Goal: Navigation & Orientation: Find specific page/section

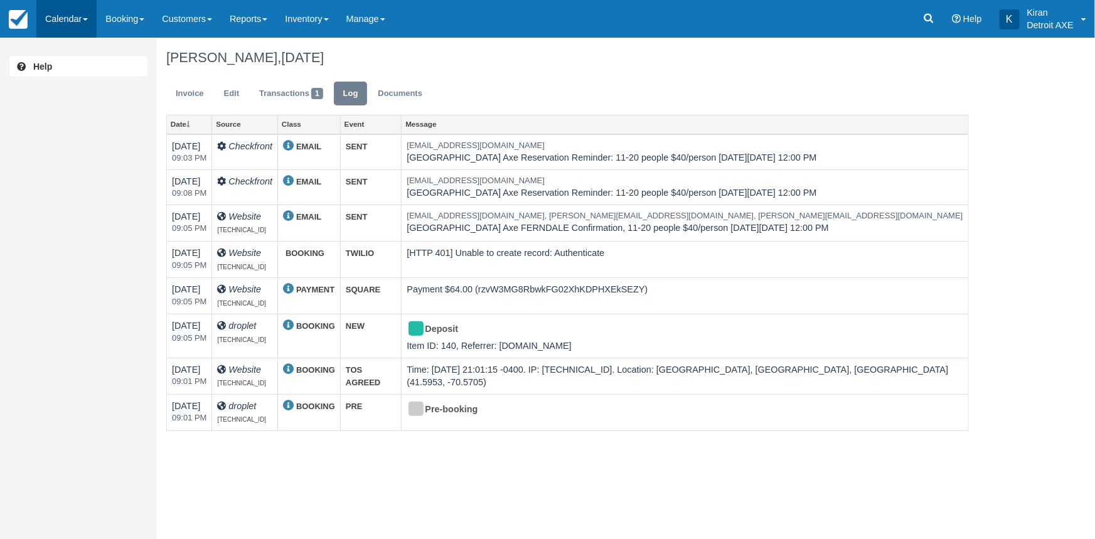
click at [68, 19] on link "Calendar" at bounding box center [66, 19] width 60 height 38
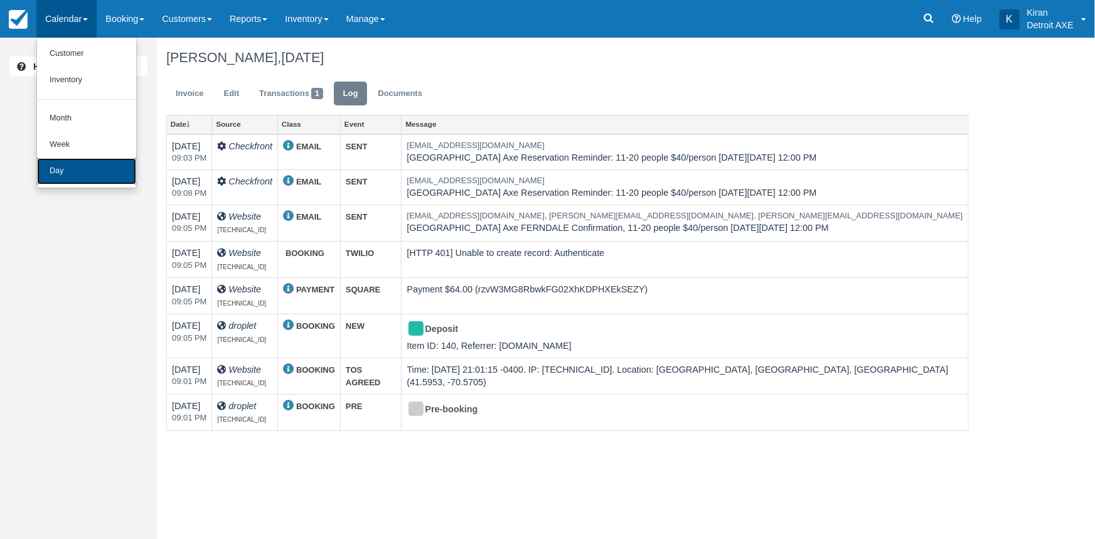
click at [89, 176] on link "Day" at bounding box center [86, 171] width 99 height 26
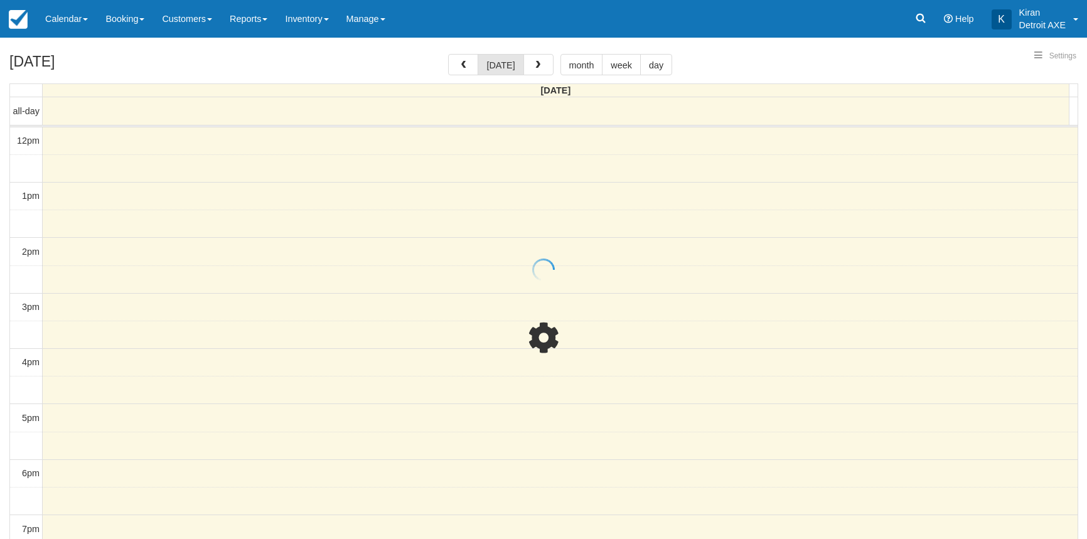
select select
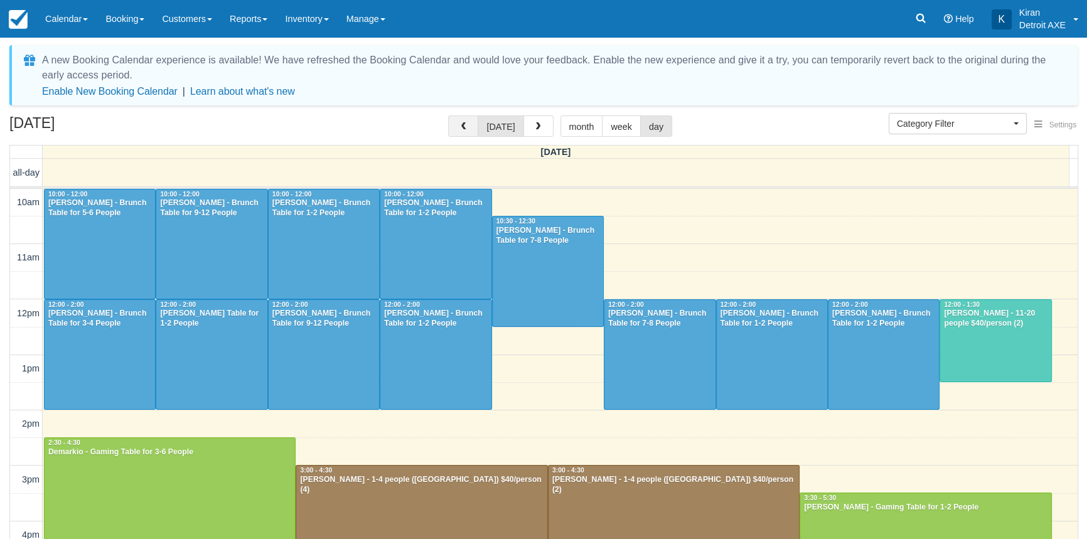
click at [466, 126] on span "button" at bounding box center [463, 126] width 9 height 9
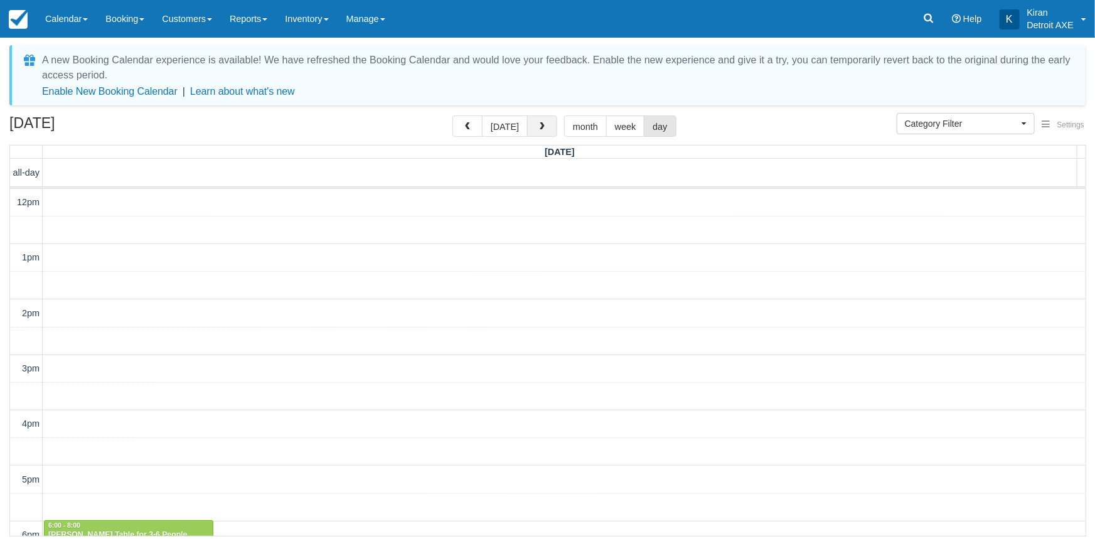
click at [539, 129] on span "button" at bounding box center [542, 126] width 9 height 9
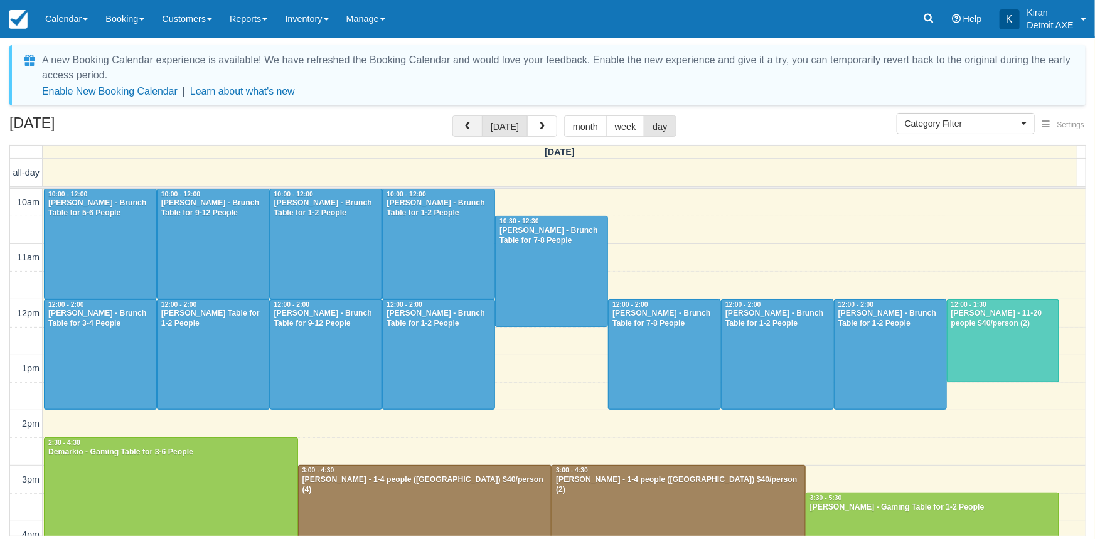
click at [468, 125] on span "button" at bounding box center [467, 126] width 9 height 9
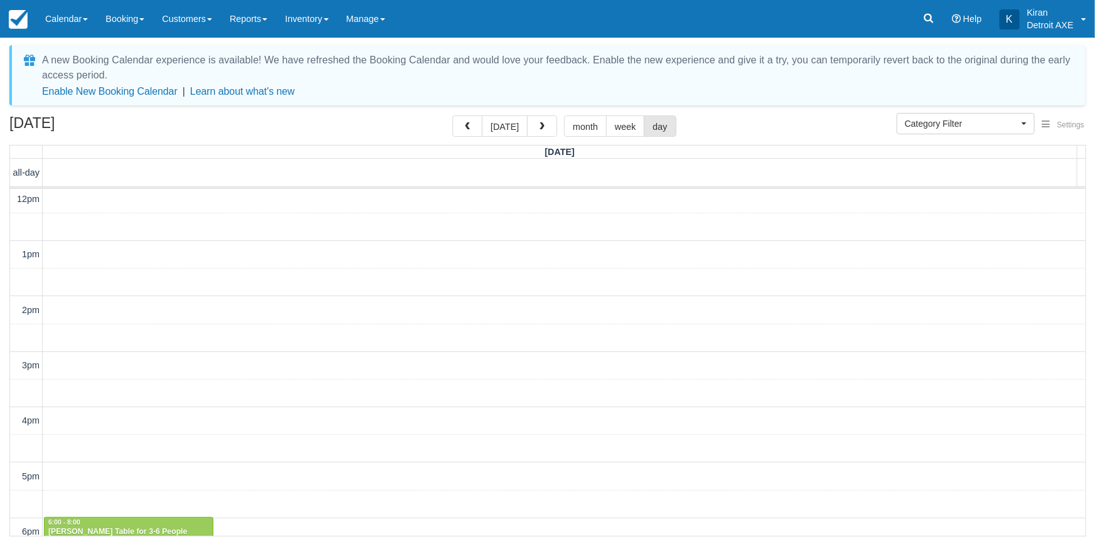
scroll to position [289, 0]
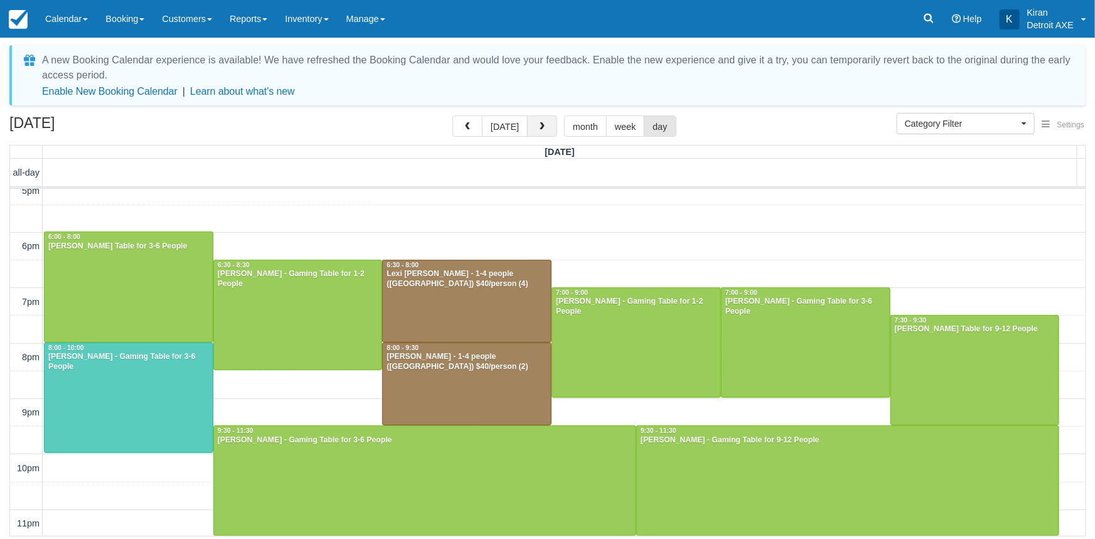
click at [545, 123] on button "button" at bounding box center [542, 125] width 30 height 21
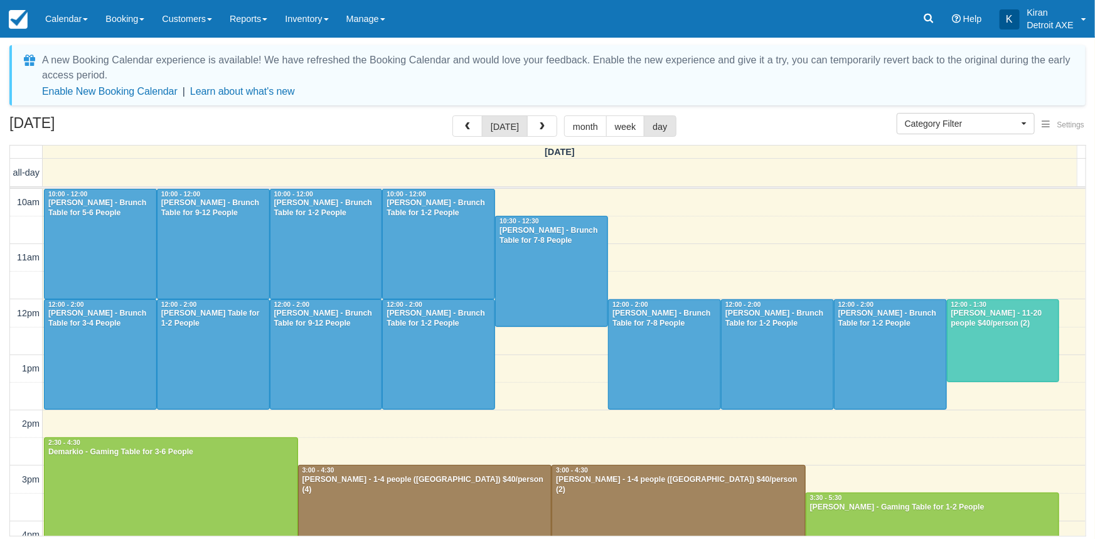
click at [545, 123] on button "button" at bounding box center [542, 125] width 30 height 21
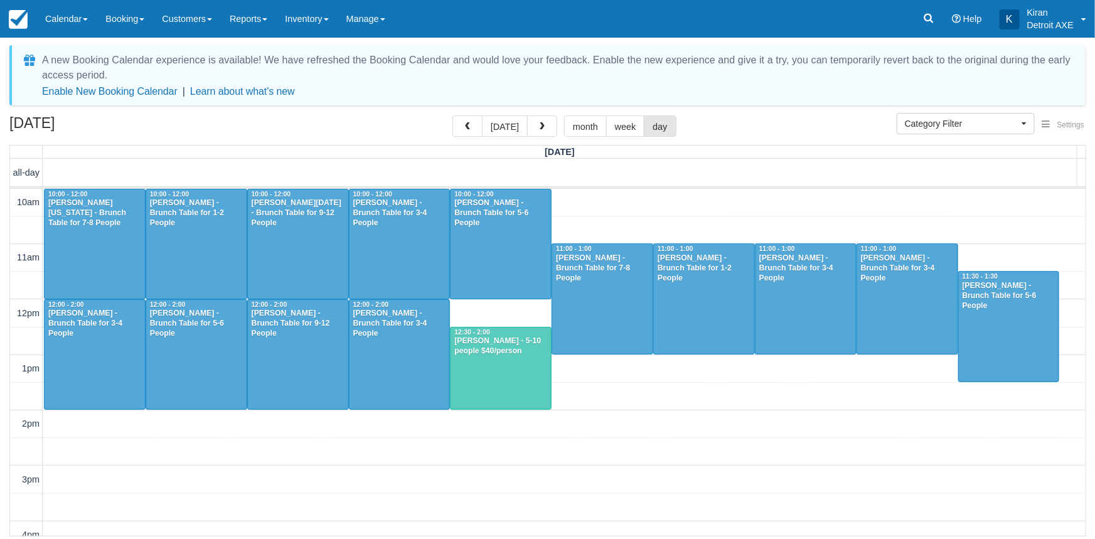
click at [545, 123] on button "button" at bounding box center [542, 125] width 30 height 21
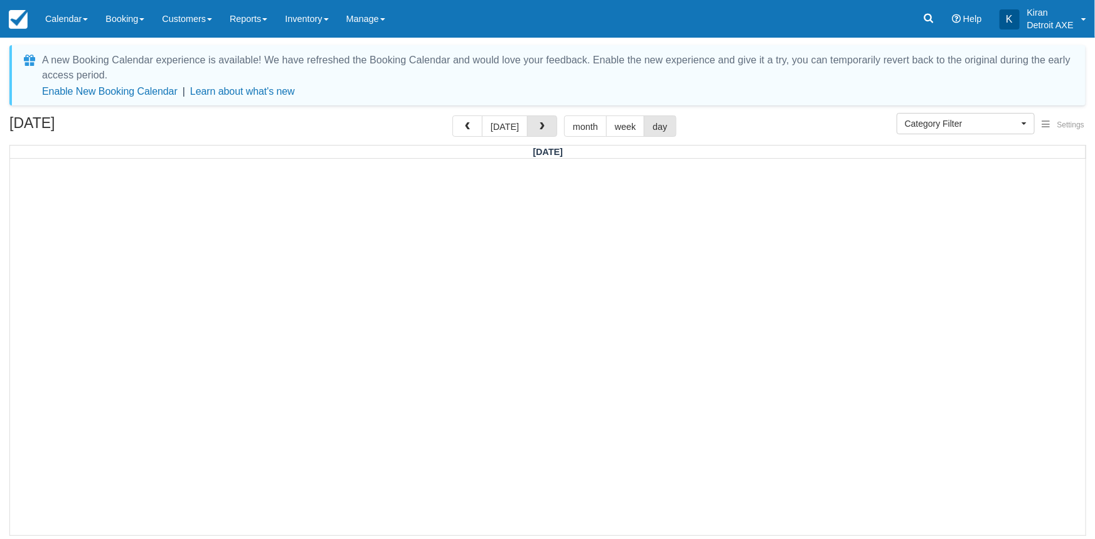
click at [545, 123] on button "button" at bounding box center [542, 125] width 30 height 21
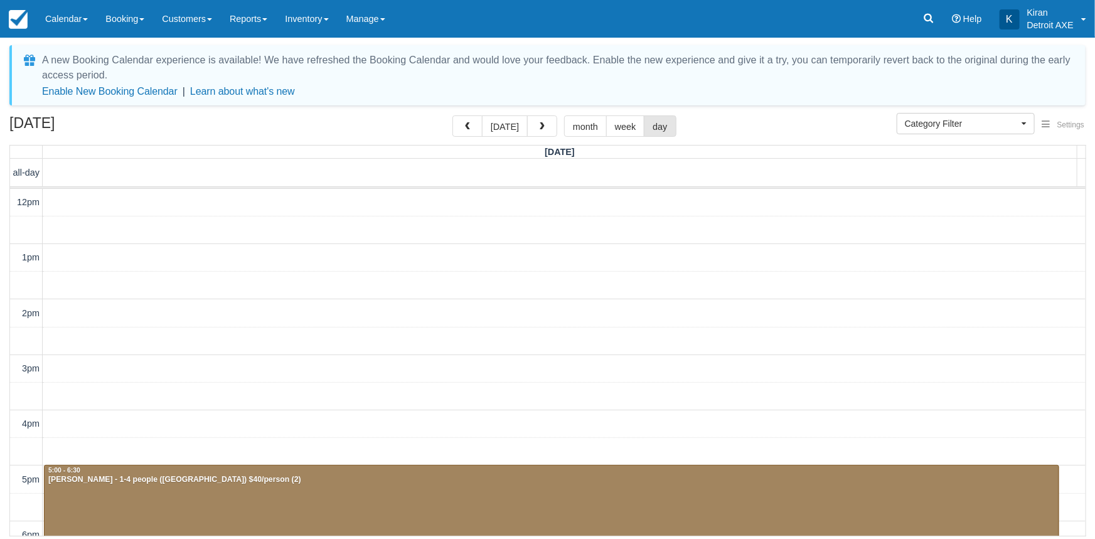
click at [545, 123] on button "button" at bounding box center [542, 125] width 30 height 21
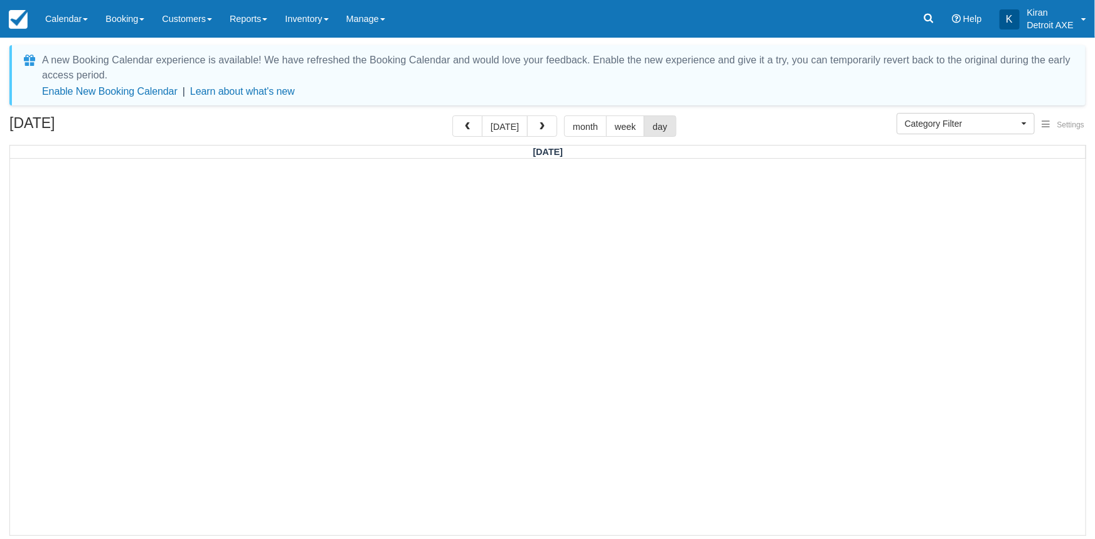
click at [545, 123] on button "button" at bounding box center [542, 125] width 30 height 21
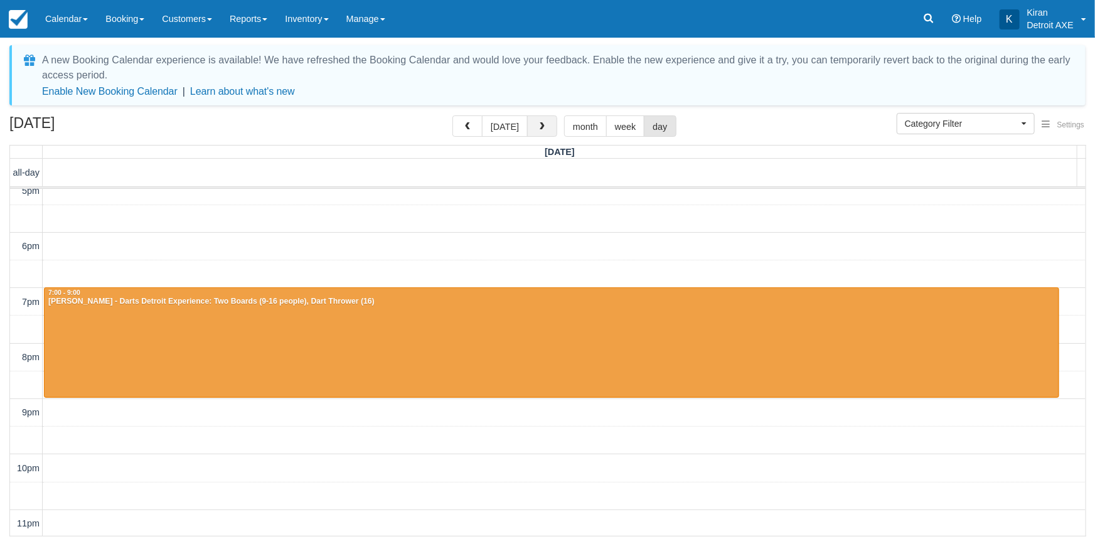
click at [539, 125] on span "button" at bounding box center [542, 126] width 9 height 9
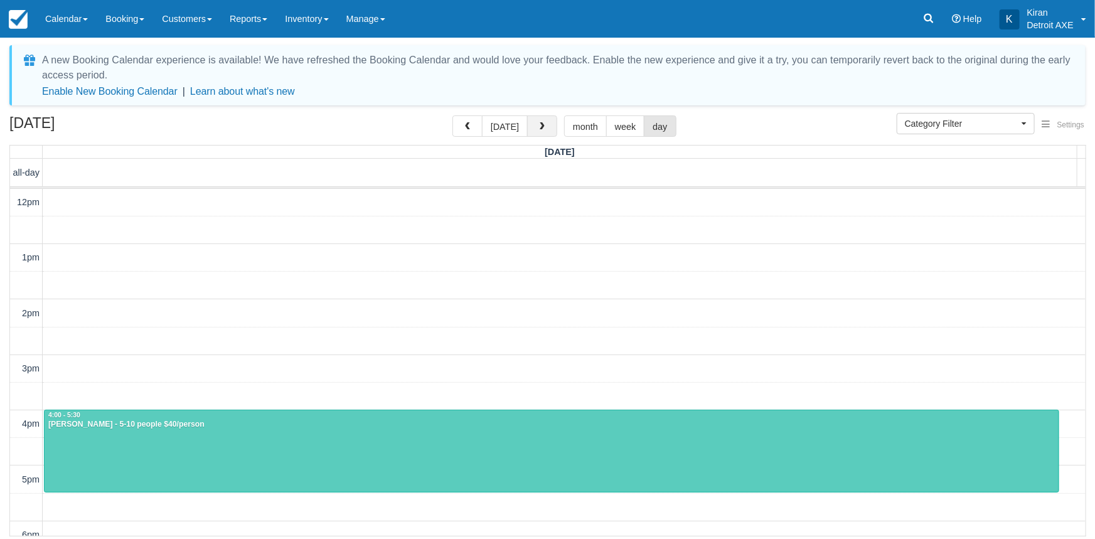
click at [539, 125] on span "button" at bounding box center [542, 126] width 9 height 9
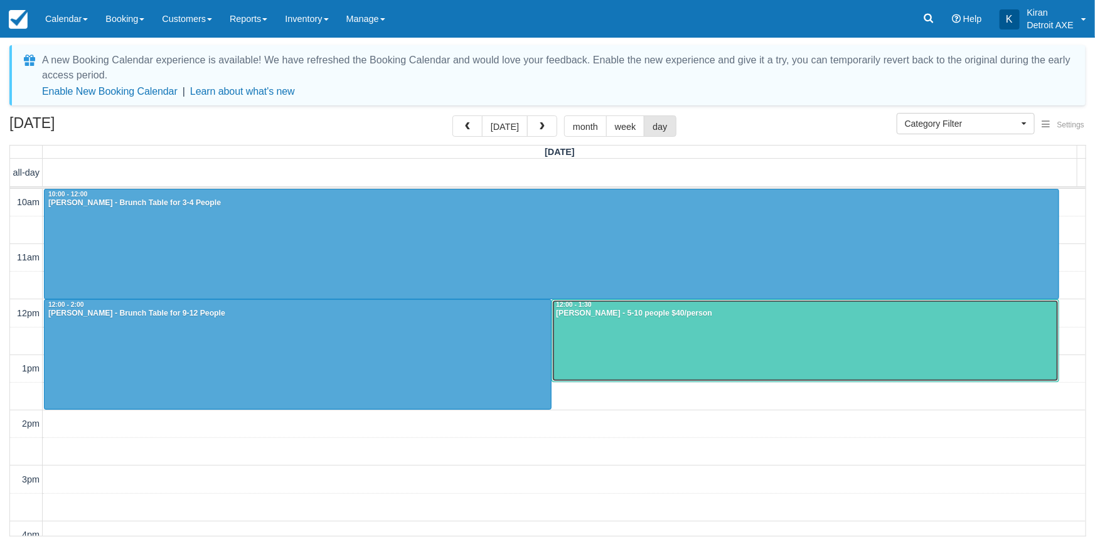
scroll to position [342, 0]
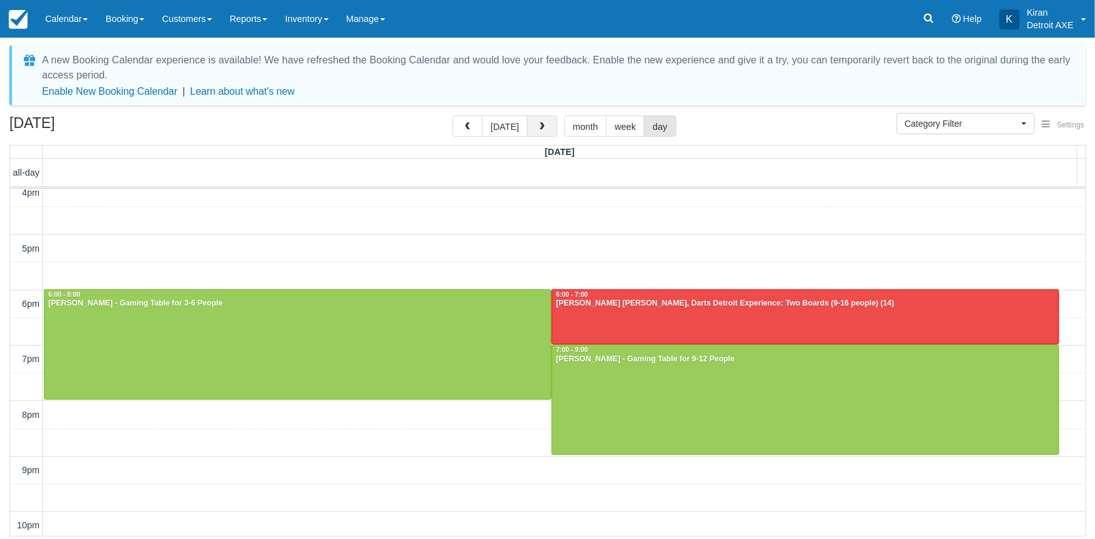
click at [539, 125] on span "button" at bounding box center [542, 126] width 9 height 9
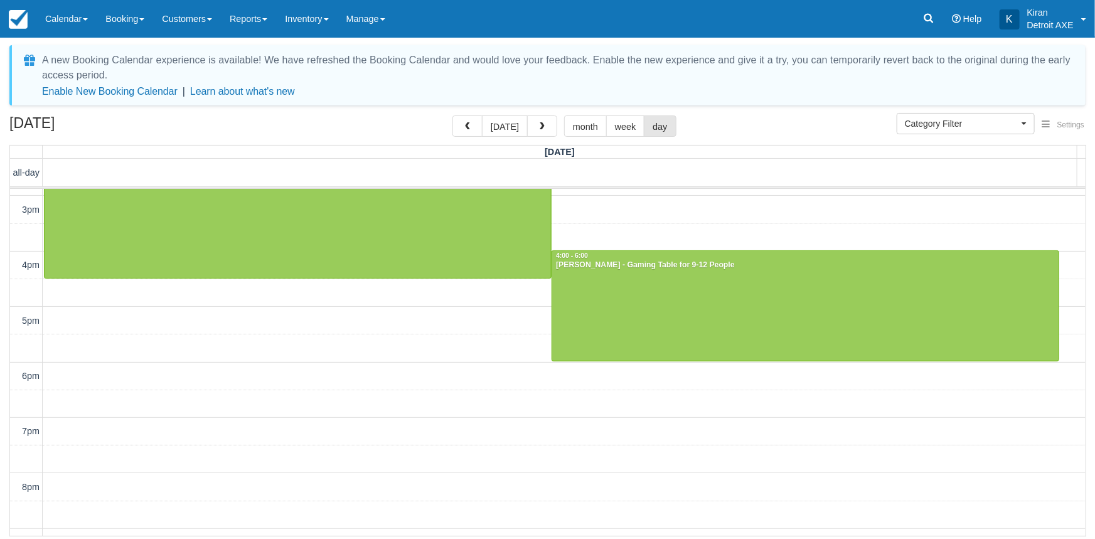
scroll to position [342, 0]
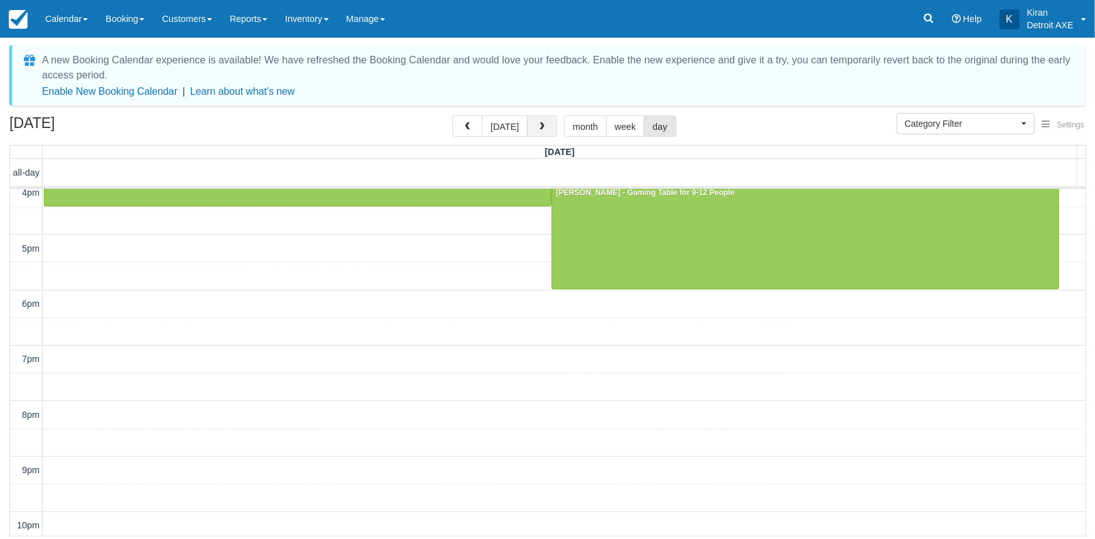
click at [540, 129] on span "button" at bounding box center [542, 126] width 9 height 9
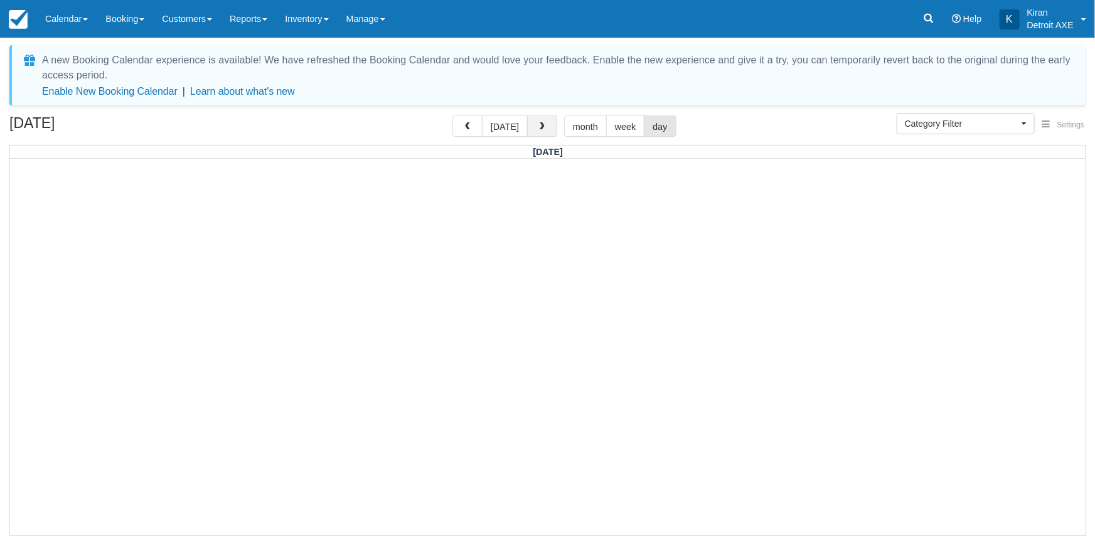
click at [544, 126] on button "button" at bounding box center [542, 125] width 30 height 21
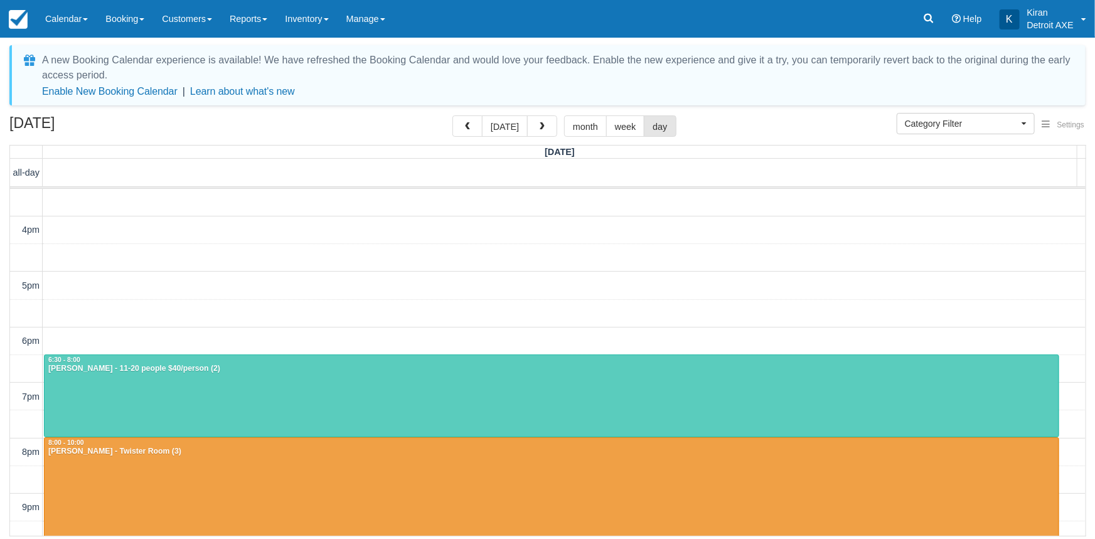
scroll to position [289, 0]
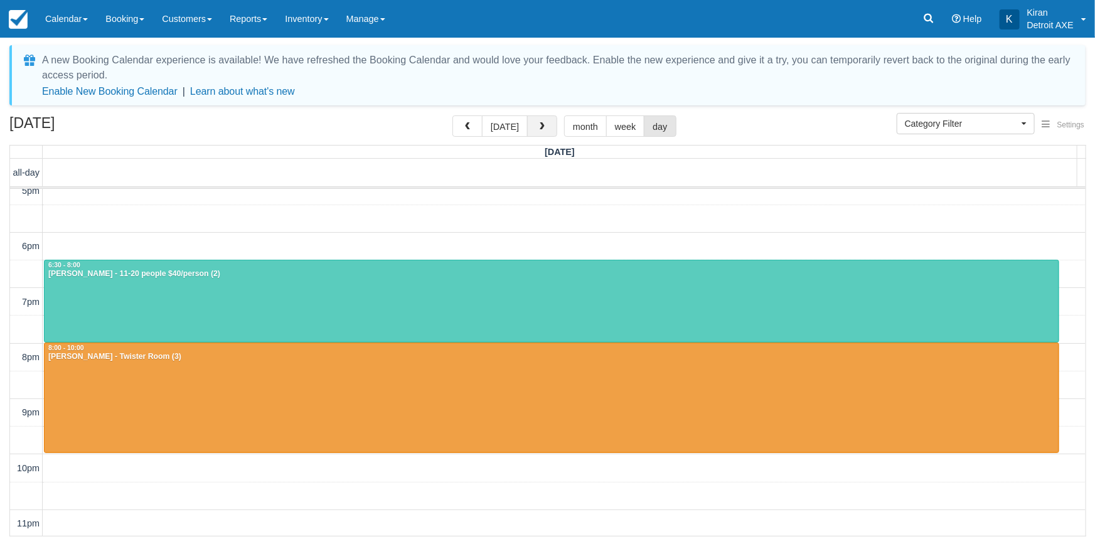
click at [539, 121] on button "button" at bounding box center [542, 125] width 30 height 21
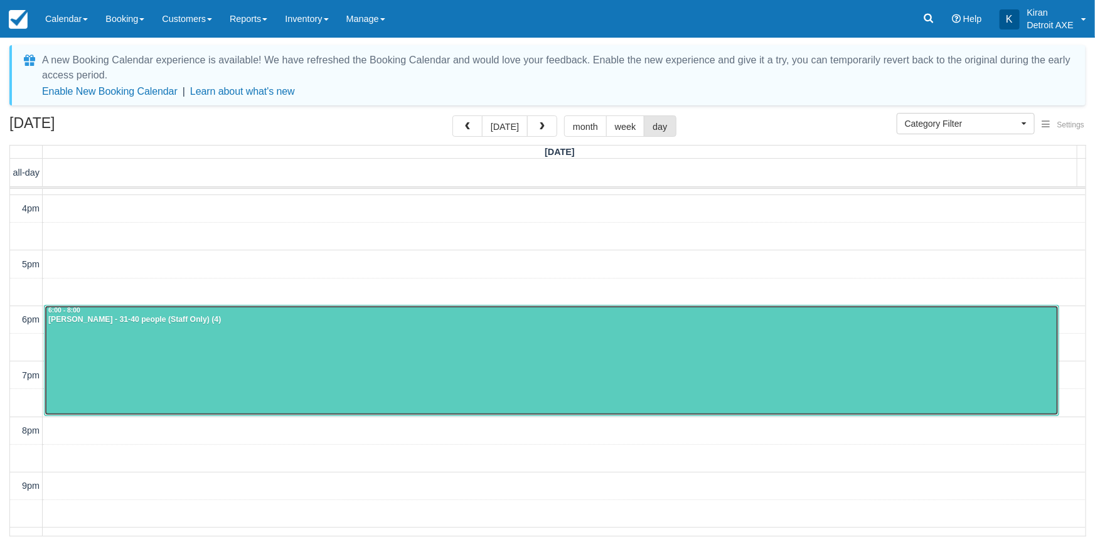
scroll to position [60, 0]
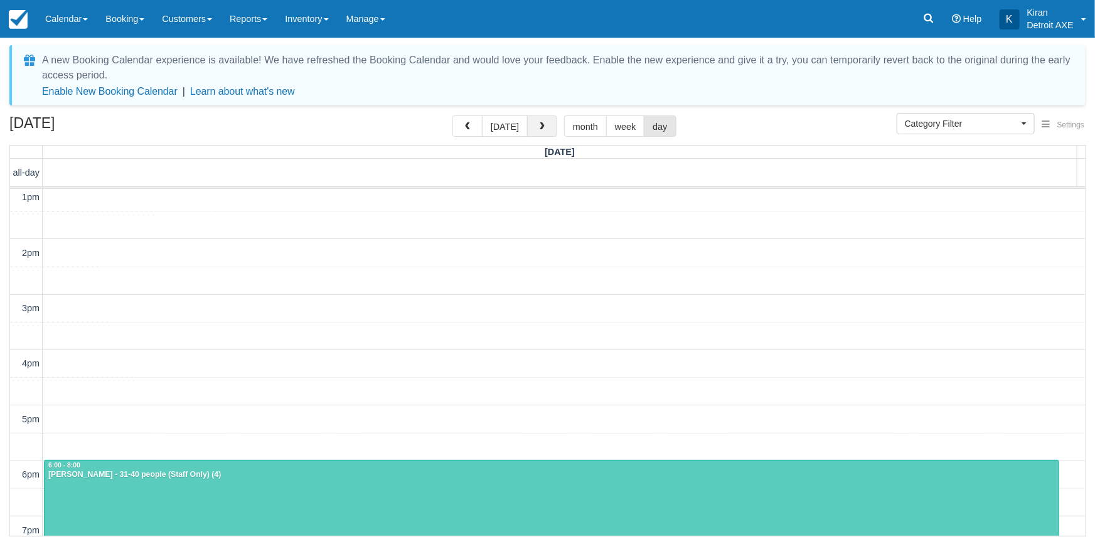
click at [542, 129] on span "button" at bounding box center [542, 126] width 9 height 9
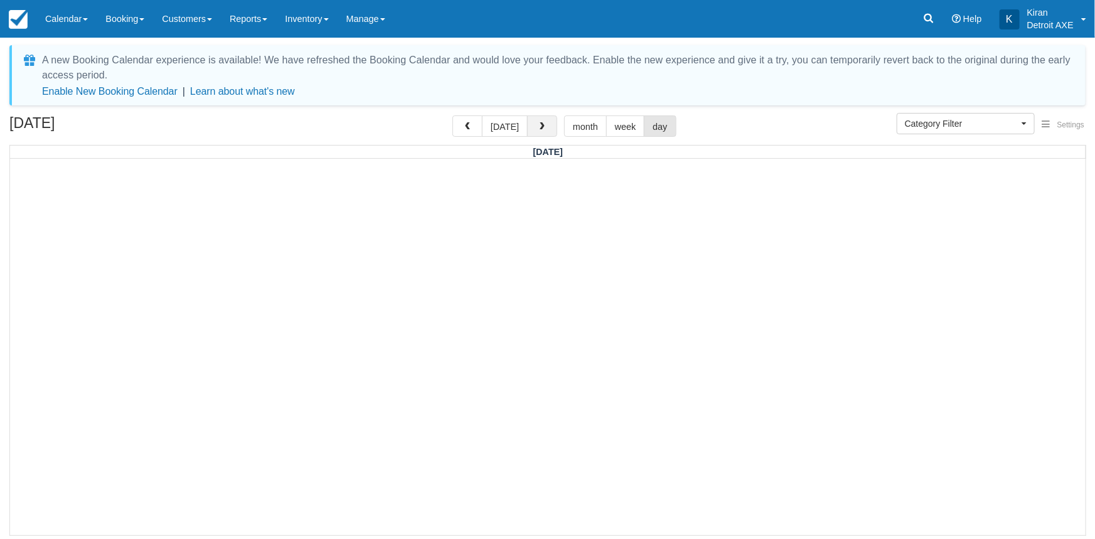
click at [536, 132] on button "button" at bounding box center [542, 125] width 30 height 21
click at [541, 130] on span "button" at bounding box center [542, 126] width 9 height 9
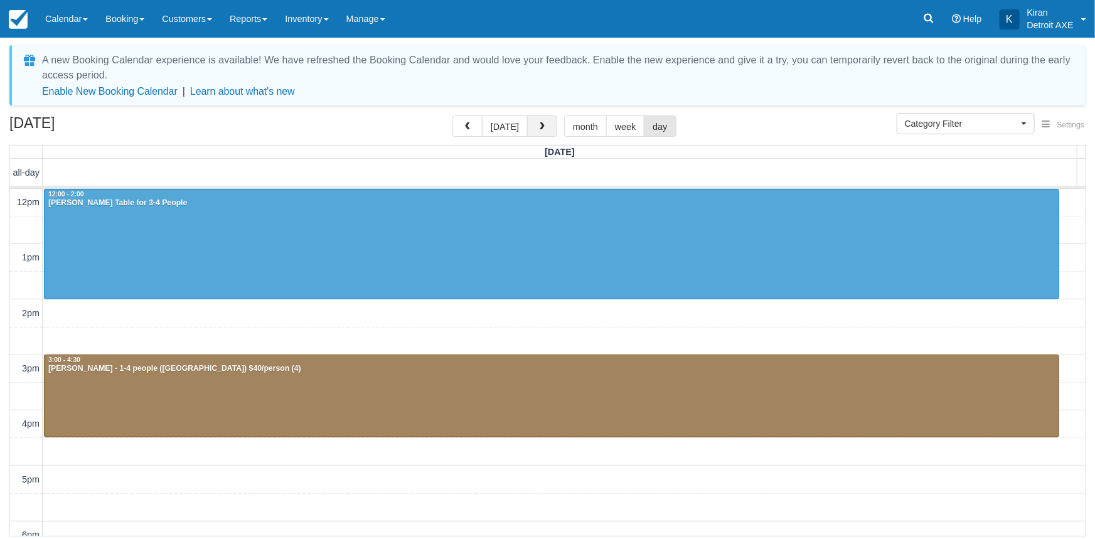
click at [538, 125] on span "button" at bounding box center [542, 126] width 9 height 9
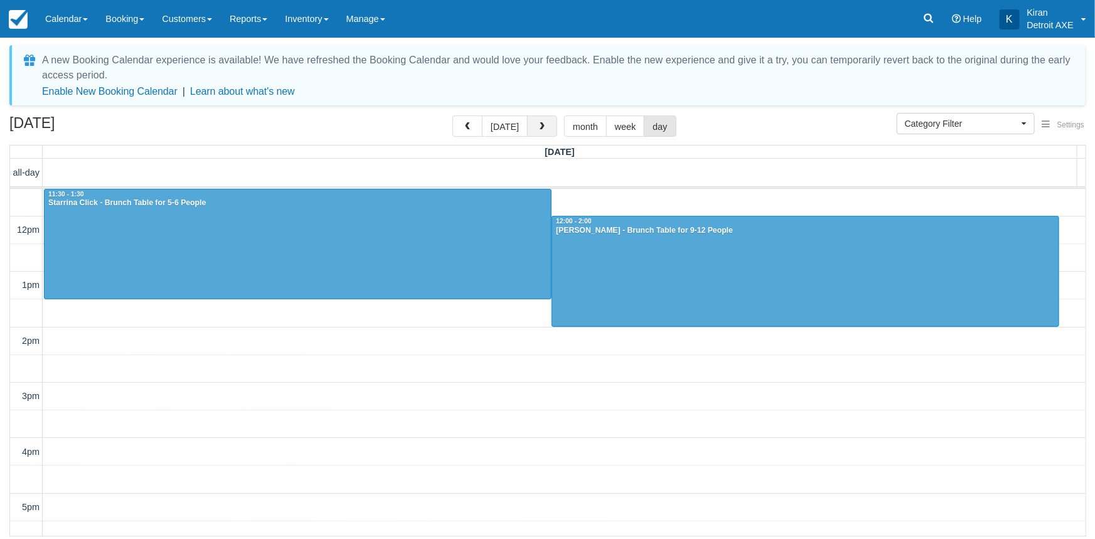
click at [547, 124] on button "button" at bounding box center [542, 125] width 30 height 21
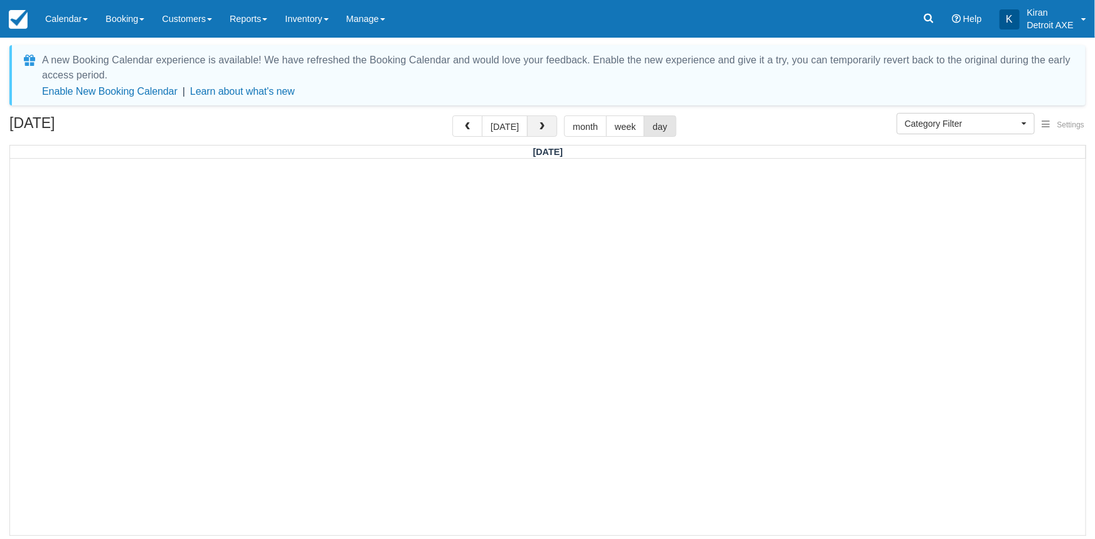
click at [540, 128] on span "button" at bounding box center [542, 126] width 9 height 9
click at [508, 124] on button "today" at bounding box center [505, 125] width 46 height 21
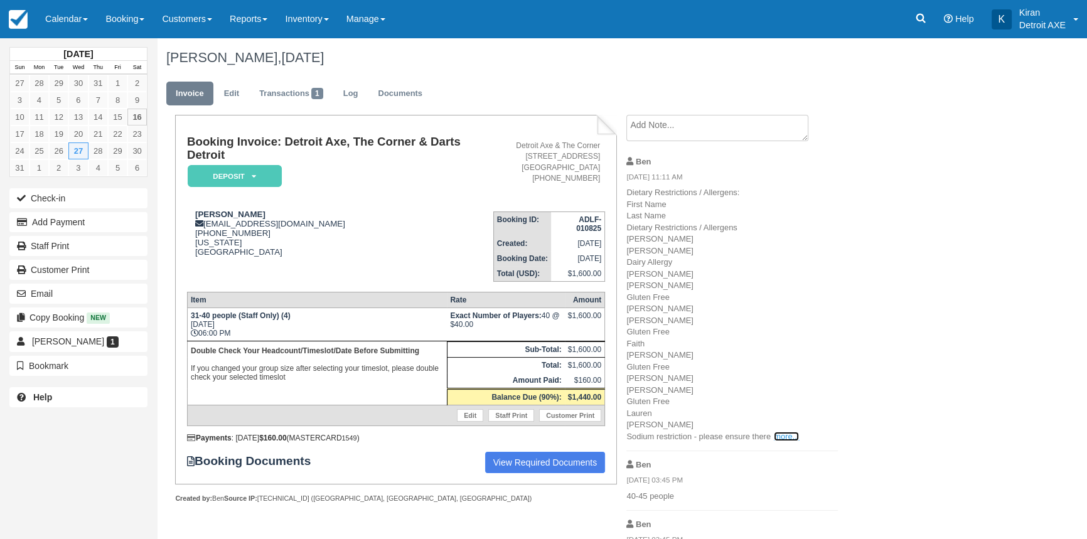
click at [786, 434] on link "more..." at bounding box center [786, 436] width 25 height 9
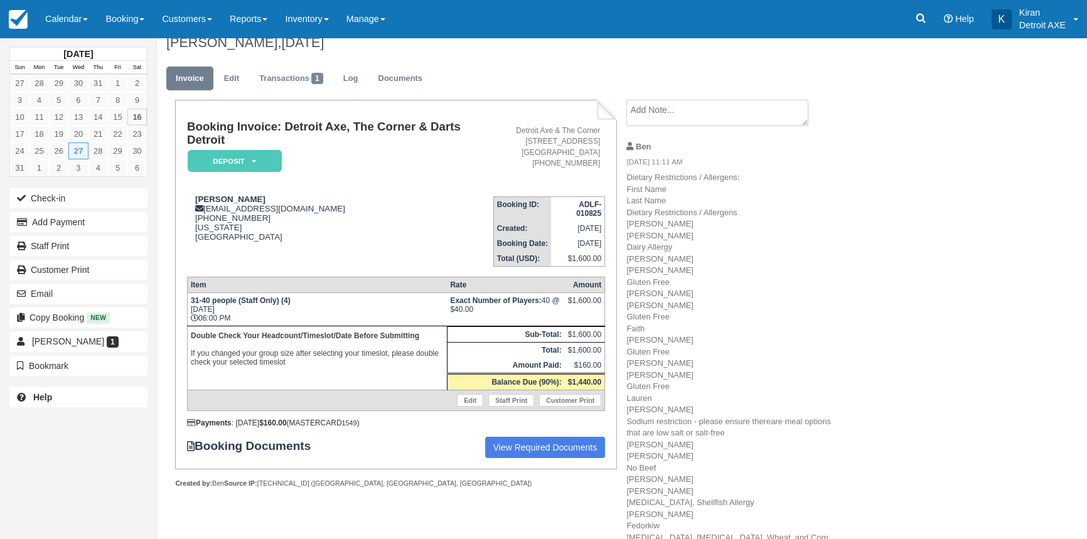
scroll to position [14, 0]
